Goal: Task Accomplishment & Management: Manage account settings

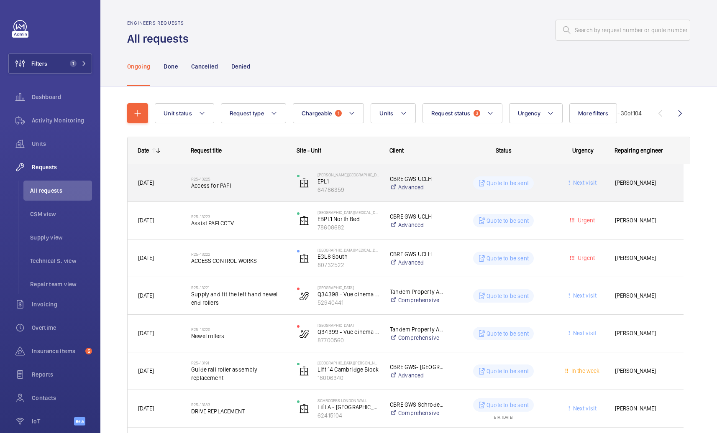
click at [272, 182] on span "Access for PAFI" at bounding box center [238, 185] width 95 height 8
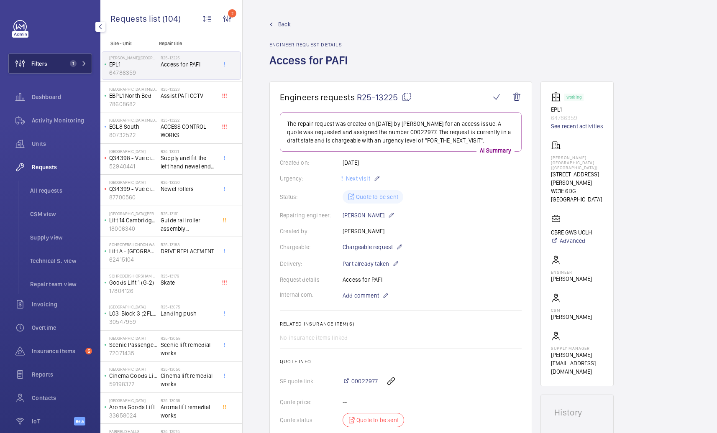
click at [55, 67] on button "Filters 1" at bounding box center [50, 64] width 84 height 20
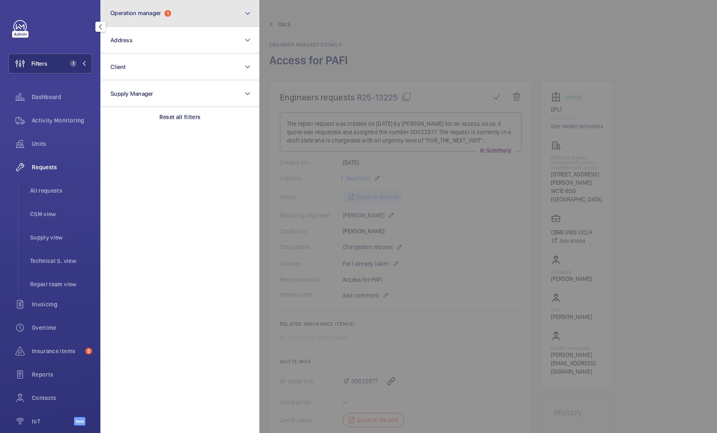
click at [171, 15] on span "1" at bounding box center [167, 13] width 7 height 7
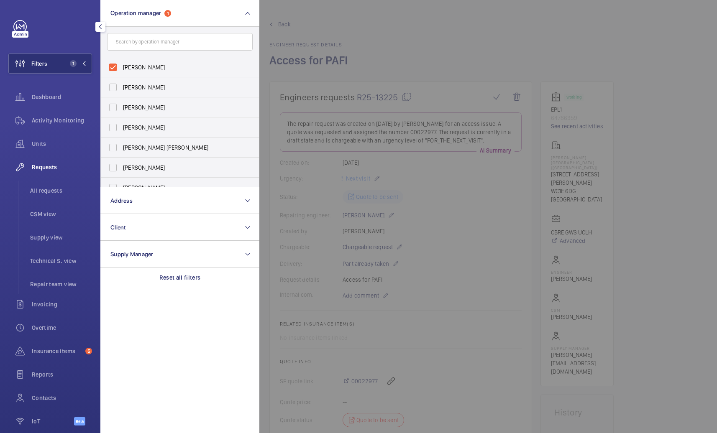
click at [375, 44] on div at bounding box center [617, 216] width 717 height 433
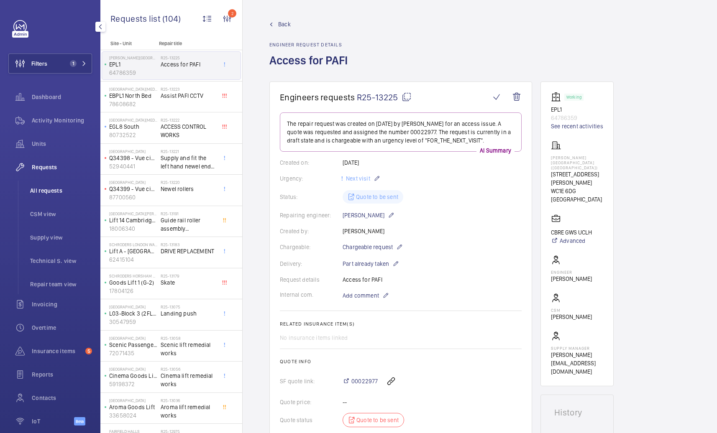
click at [40, 187] on span "All requests" at bounding box center [61, 190] width 62 height 8
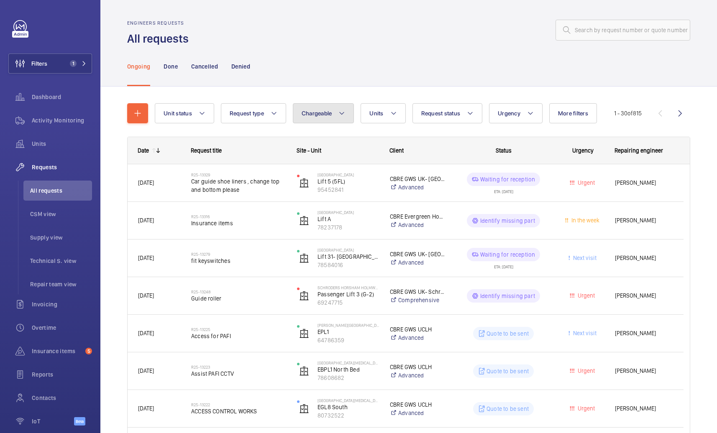
click at [318, 119] on button "Chargeable" at bounding box center [323, 113] width 61 height 20
click at [327, 137] on mat-radio-button "Chargeable" at bounding box center [372, 138] width 151 height 17
radio input "true"
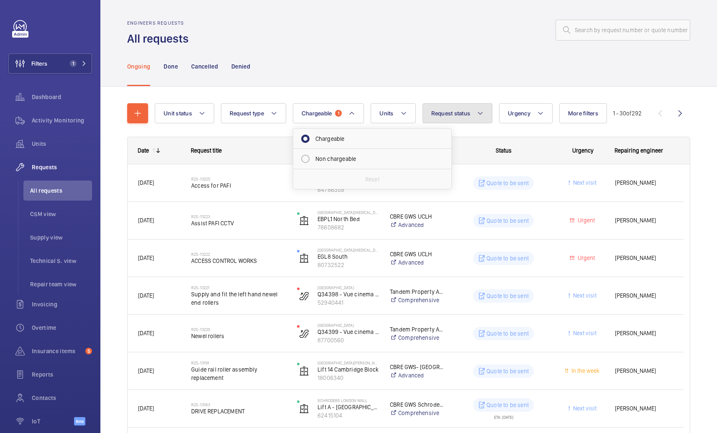
click at [479, 116] on mat-icon at bounding box center [480, 113] width 7 height 10
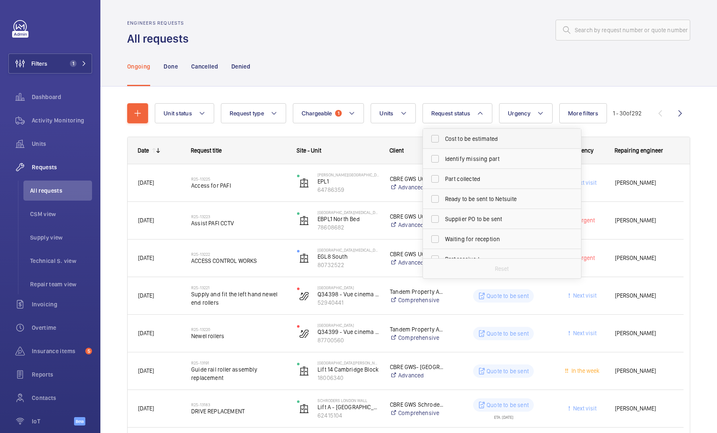
click at [467, 138] on span "Cost to be estimated" at bounding box center [502, 139] width 115 height 8
click at [443, 138] on input "Cost to be estimated" at bounding box center [434, 138] width 17 height 17
checkbox input "true"
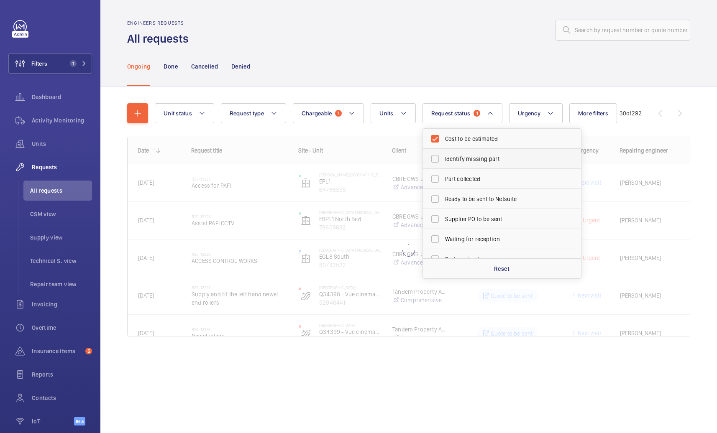
click at [465, 161] on span "Identify missing part" at bounding box center [502, 159] width 115 height 8
click at [443, 161] on input "Identify missing part" at bounding box center [434, 159] width 17 height 17
checkbox input "true"
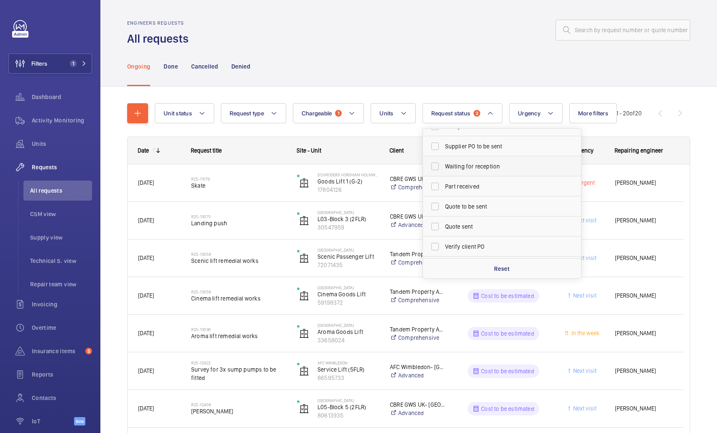
scroll to position [111, 0]
click at [448, 162] on label "Quote to be sent" at bounding box center [496, 168] width 146 height 20
click at [443, 162] on input "Quote to be sent" at bounding box center [434, 168] width 17 height 17
checkbox input "true"
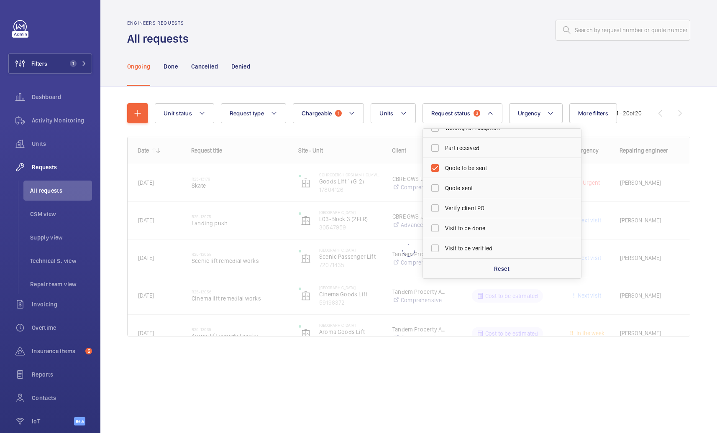
click at [421, 74] on div "Ongoing Done Cancelled Denied" at bounding box center [408, 66] width 563 height 40
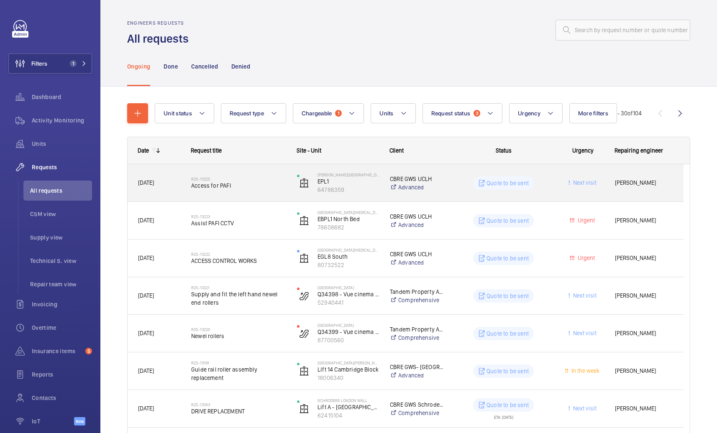
click at [264, 192] on div "R25-13225 Access for PAFI" at bounding box center [238, 183] width 95 height 24
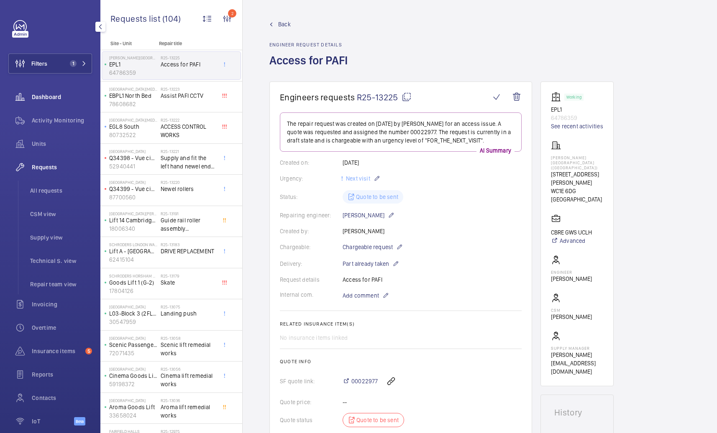
click at [47, 95] on span "Dashboard" at bounding box center [62, 97] width 60 height 8
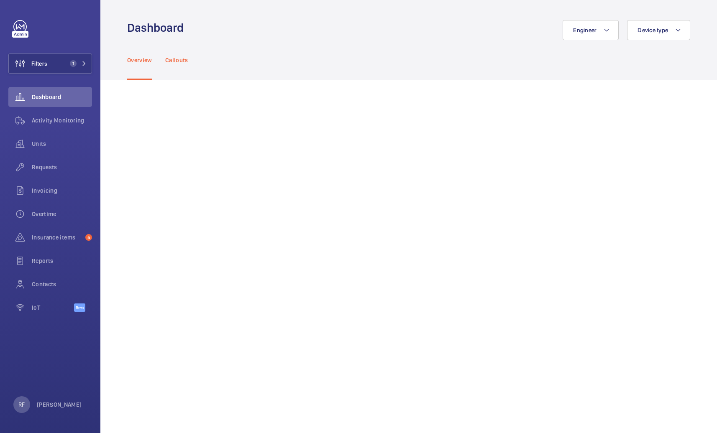
click at [175, 65] on div "Callouts" at bounding box center [176, 60] width 23 height 40
click at [75, 65] on span "1" at bounding box center [73, 63] width 7 height 7
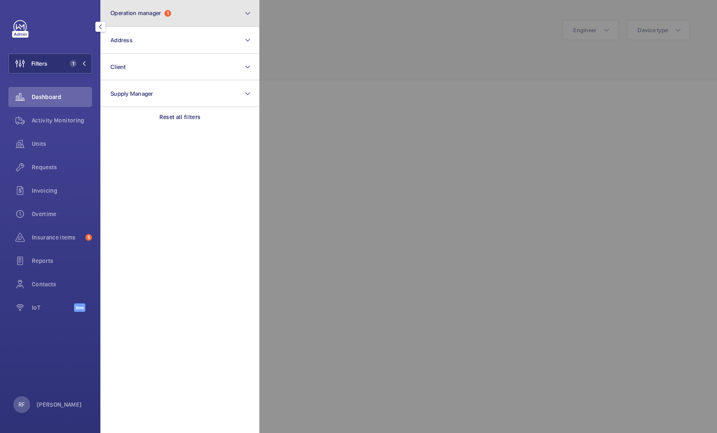
click at [187, 5] on button "Operation manager 1" at bounding box center [179, 13] width 159 height 27
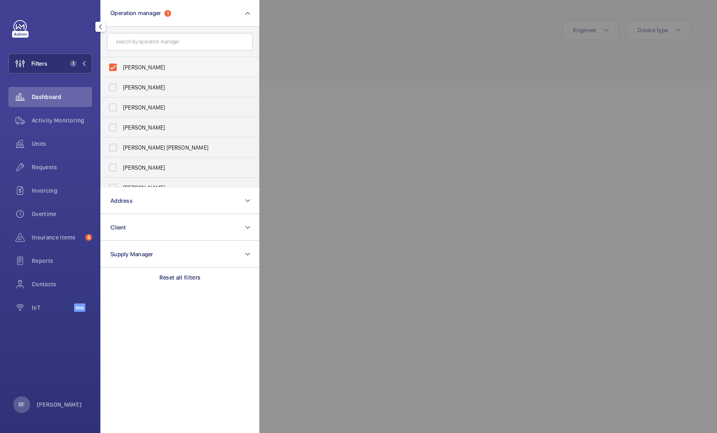
click at [142, 71] on span "[PERSON_NAME]" at bounding box center [180, 67] width 115 height 8
click at [121, 71] on input "[PERSON_NAME]" at bounding box center [113, 67] width 17 height 17
checkbox input "false"
click at [424, 50] on div at bounding box center [617, 216] width 717 height 433
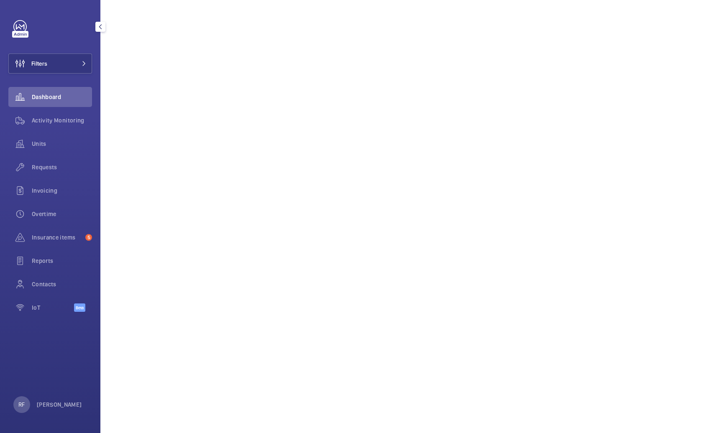
scroll to position [802, 0]
